Goal: Task Accomplishment & Management: Manage account settings

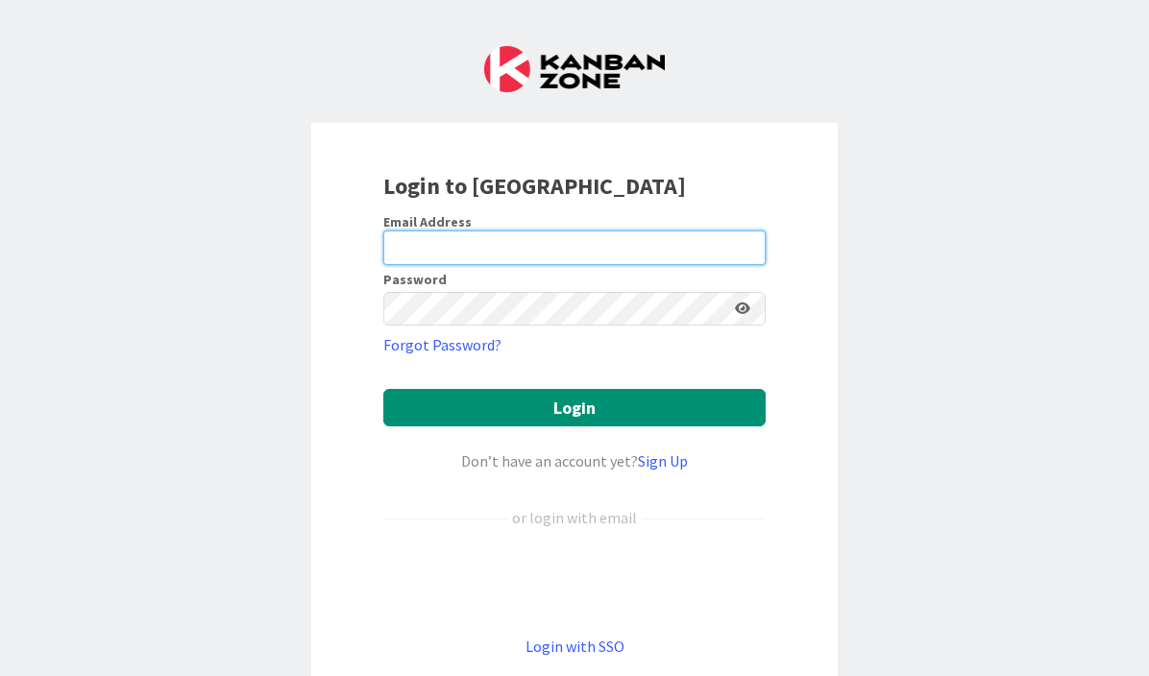
click at [419, 247] on input "email" at bounding box center [574, 248] width 382 height 35
type input "[EMAIL_ADDRESS][DOMAIN_NAME]"
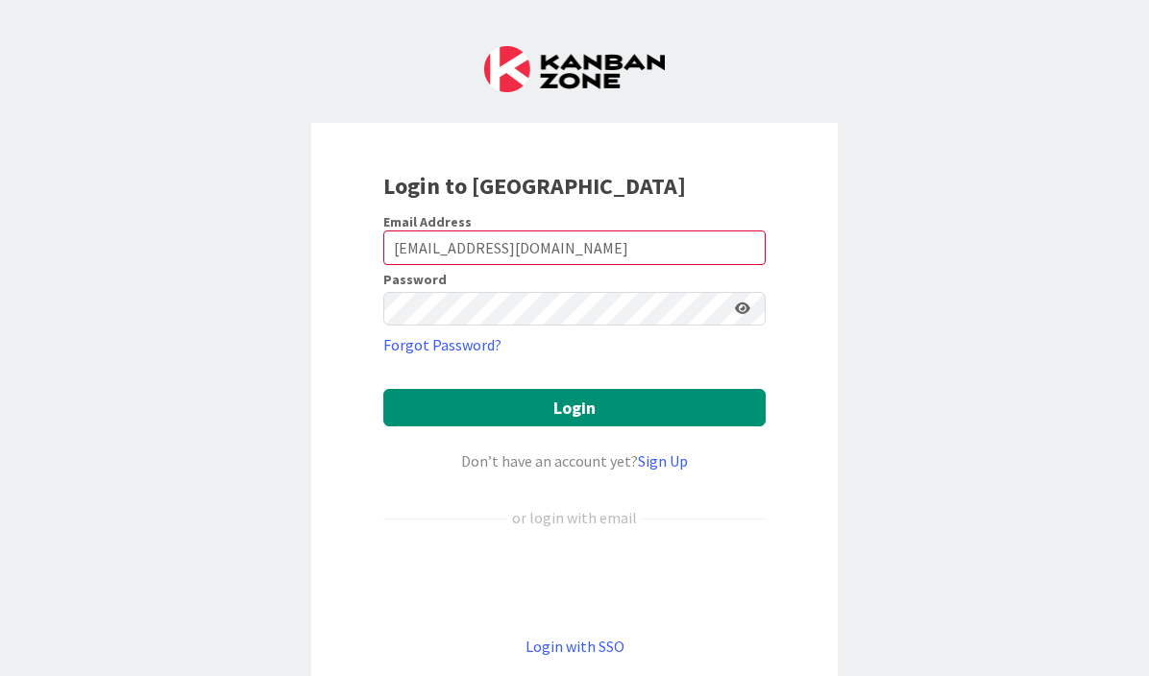
click at [740, 305] on icon at bounding box center [742, 308] width 15 height 13
click at [733, 309] on icon at bounding box center [741, 308] width 17 height 13
click at [651, 246] on input "[EMAIL_ADDRESS][DOMAIN_NAME]" at bounding box center [574, 248] width 382 height 35
click at [708, 306] on keeper-lock "Open Keeper Popup" at bounding box center [715, 309] width 23 height 23
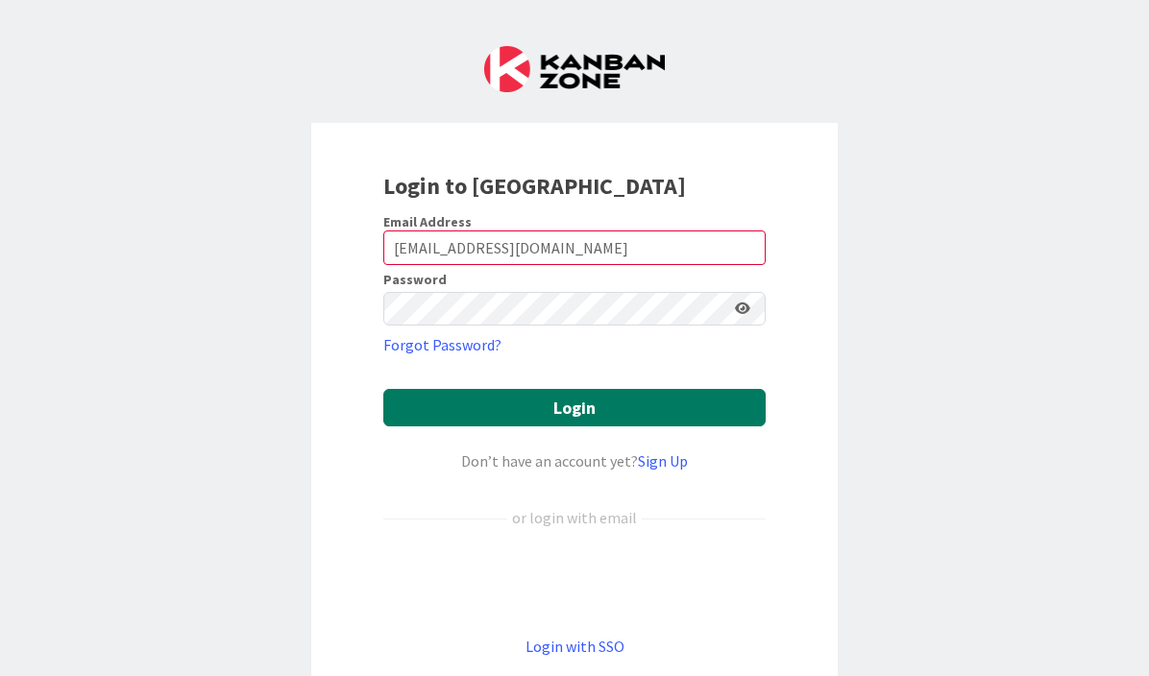
click at [644, 404] on button "Login" at bounding box center [574, 407] width 382 height 37
